Goal: Task Accomplishment & Management: Manage account settings

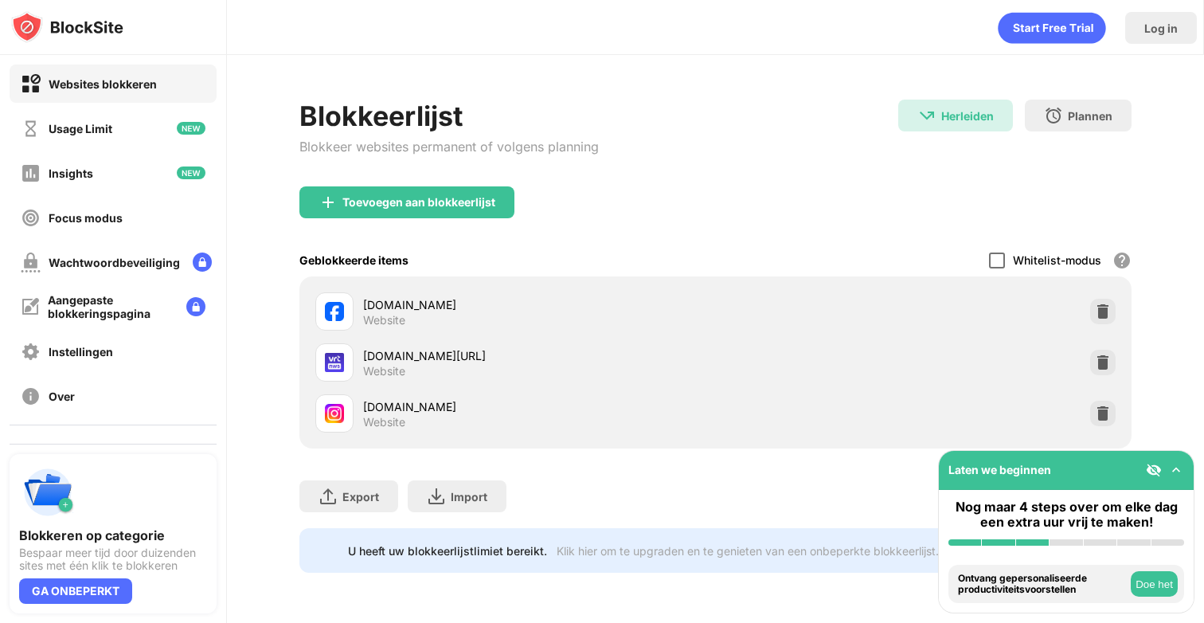
click at [1002, 256] on div at bounding box center [997, 260] width 16 height 16
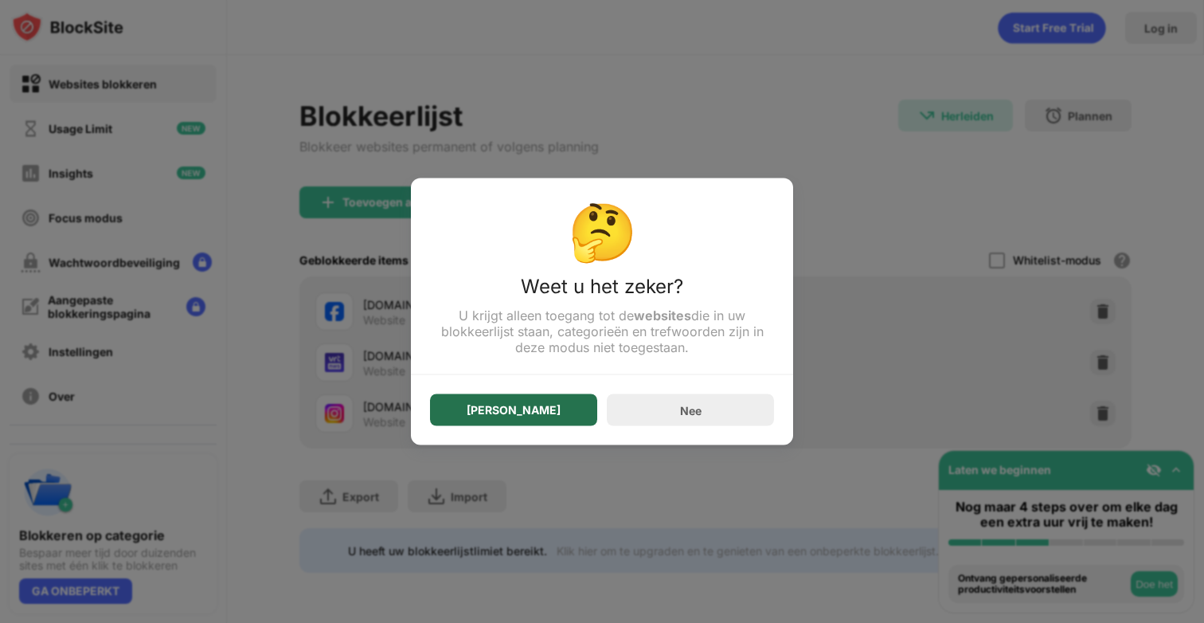
click at [503, 409] on div "[PERSON_NAME]" at bounding box center [513, 410] width 167 height 32
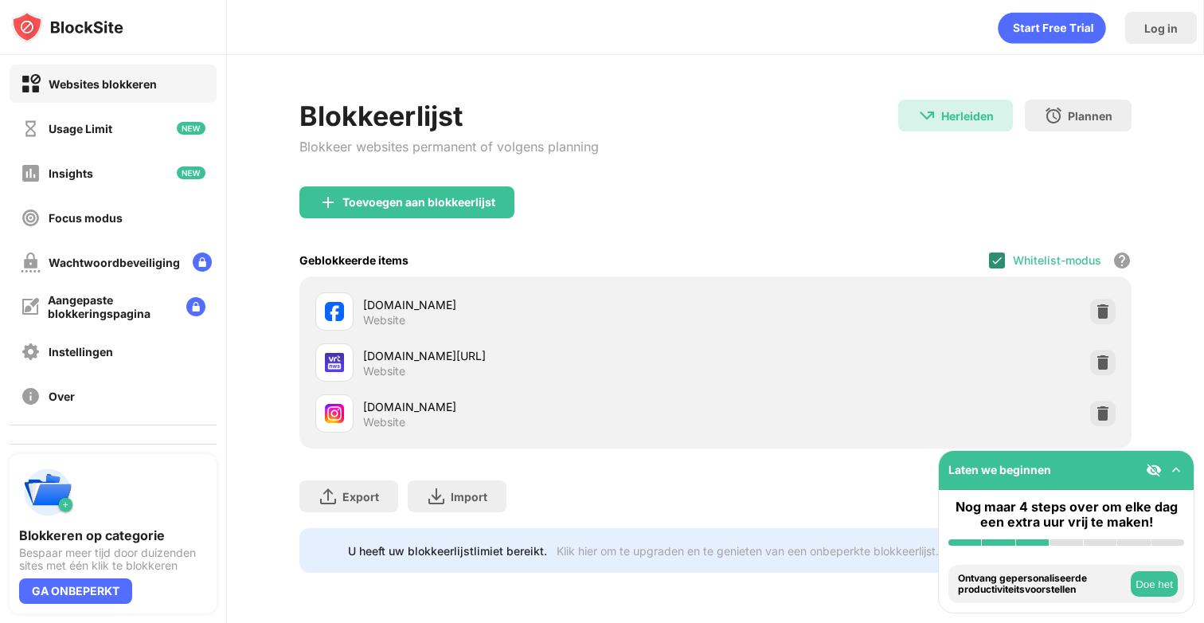
click at [997, 260] on img at bounding box center [997, 260] width 13 height 13
click at [992, 264] on div at bounding box center [997, 260] width 16 height 16
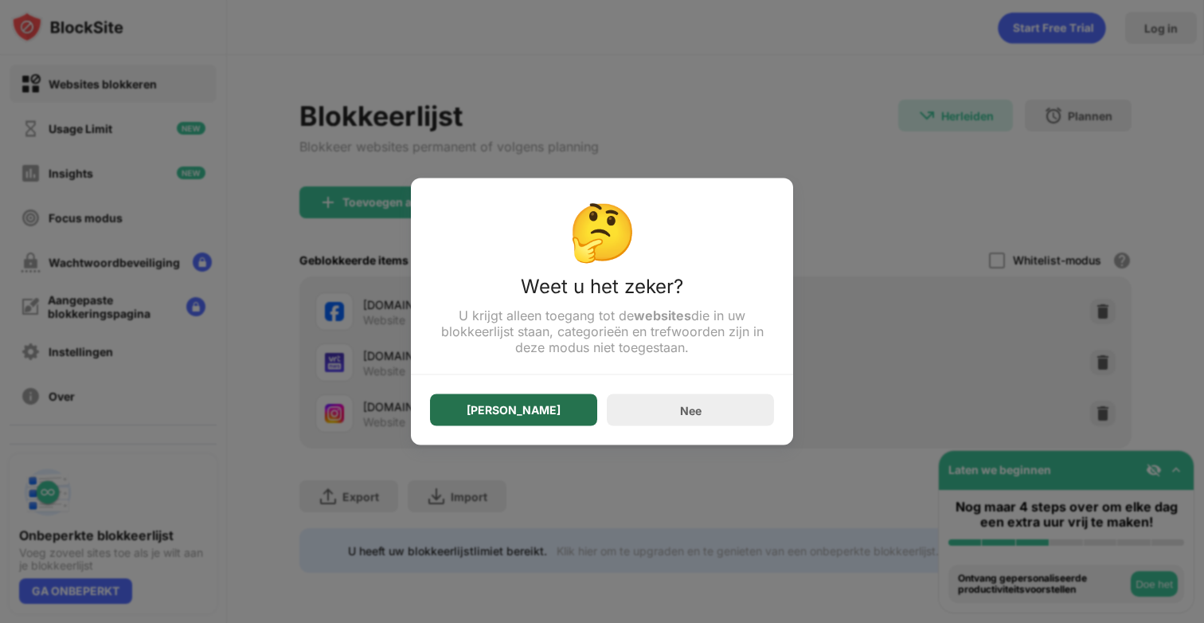
click at [545, 415] on div "[PERSON_NAME]" at bounding box center [513, 410] width 167 height 32
